Goal: Task Accomplishment & Management: Use online tool/utility

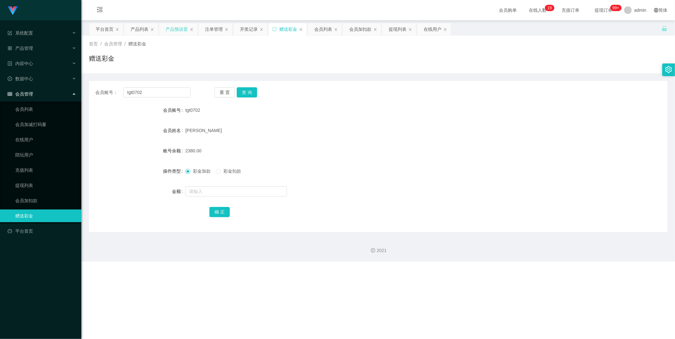
click at [173, 29] on div "产品预设置" at bounding box center [177, 29] width 22 height 12
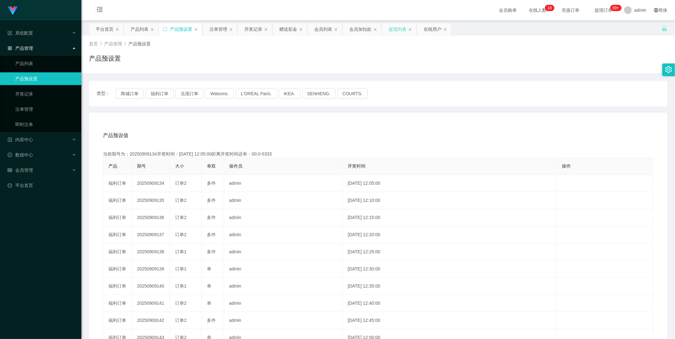
click at [173, 31] on div "提现列表" at bounding box center [398, 29] width 18 height 12
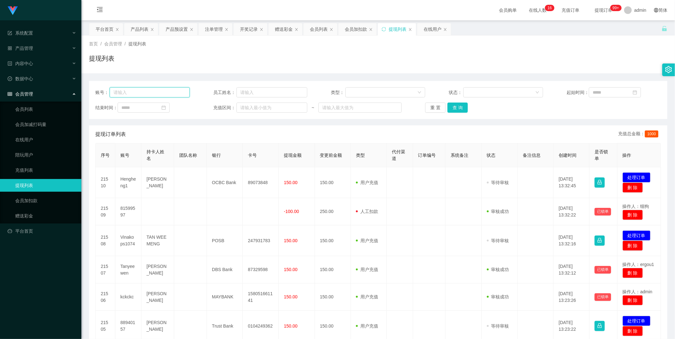
click at [160, 92] on input "text" at bounding box center [150, 92] width 80 height 10
type input "tgt0702"
click at [173, 106] on div "重 置 查 询" at bounding box center [472, 108] width 94 height 10
click at [173, 111] on button "查 询" at bounding box center [457, 108] width 20 height 10
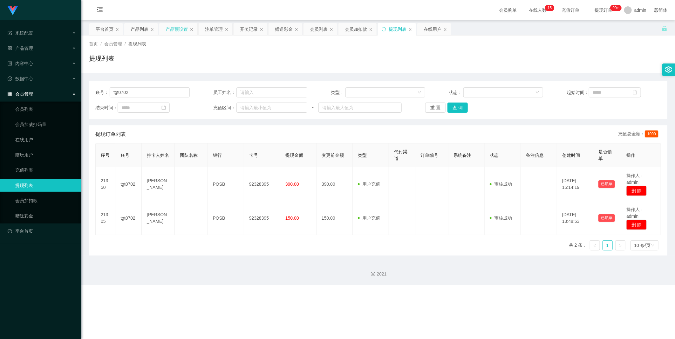
click at [173, 30] on div "产品预设置" at bounding box center [177, 29] width 22 height 12
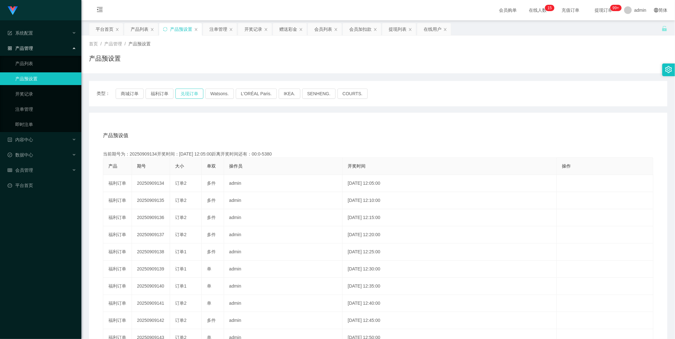
click at [173, 97] on button "兑现订单" at bounding box center [189, 94] width 28 height 10
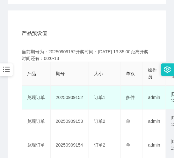
scroll to position [106, 0]
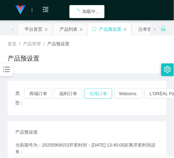
scroll to position [71, 0]
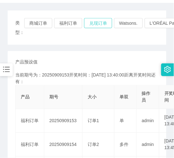
click at [103, 22] on button "兑现订单" at bounding box center [98, 23] width 28 height 10
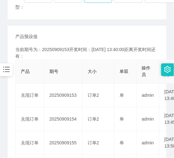
scroll to position [106, 0]
